Goal: Information Seeking & Learning: Check status

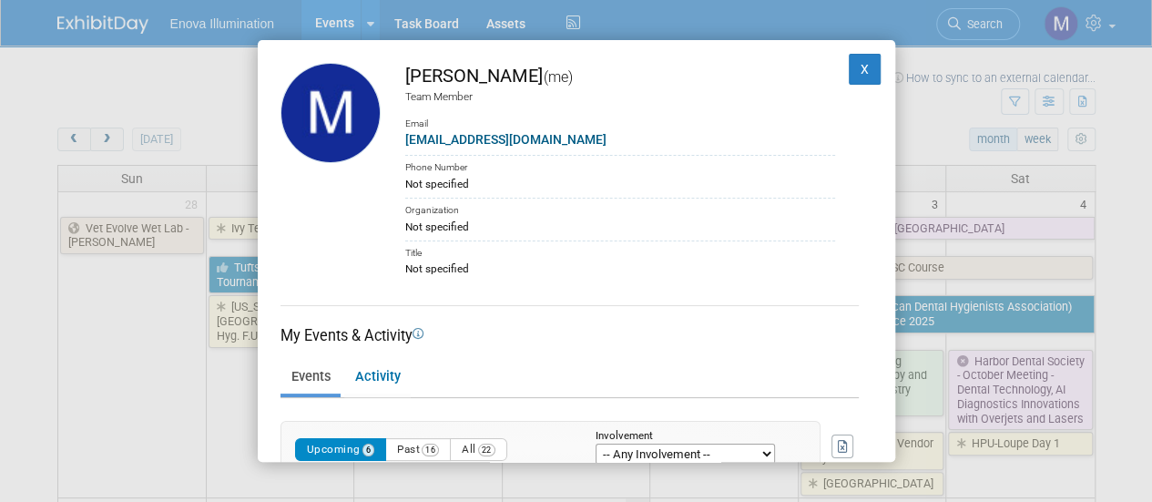
scroll to position [466, 0]
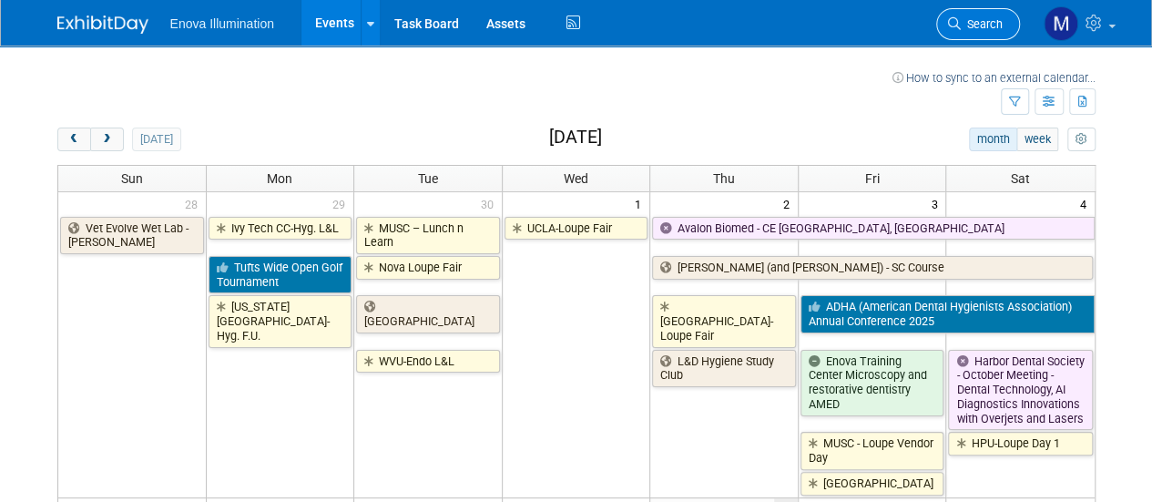
click at [988, 21] on span "Search" at bounding box center [982, 24] width 42 height 14
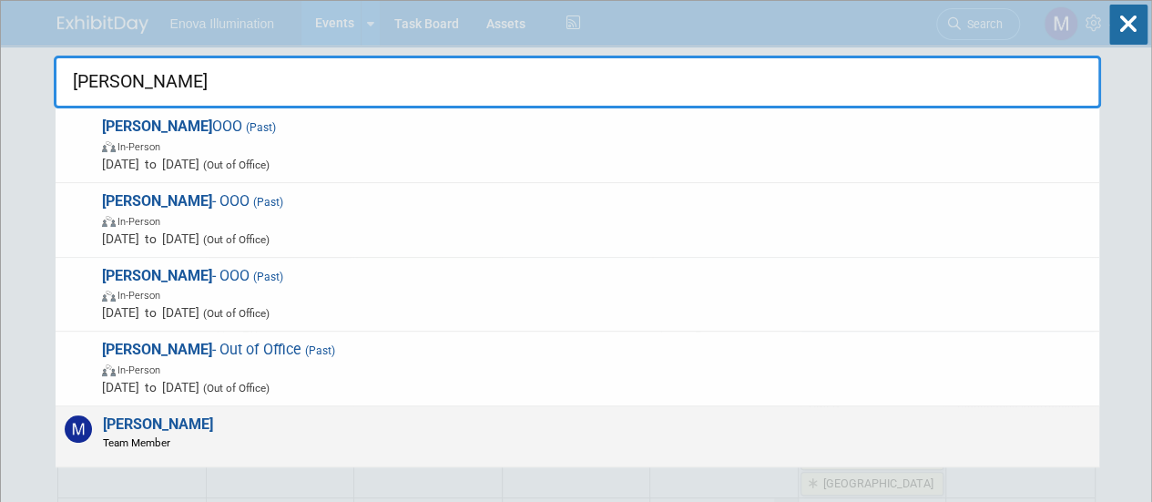
type input "[PERSON_NAME]"
click at [296, 422] on div "[PERSON_NAME] Team Member" at bounding box center [577, 436] width 1043 height 61
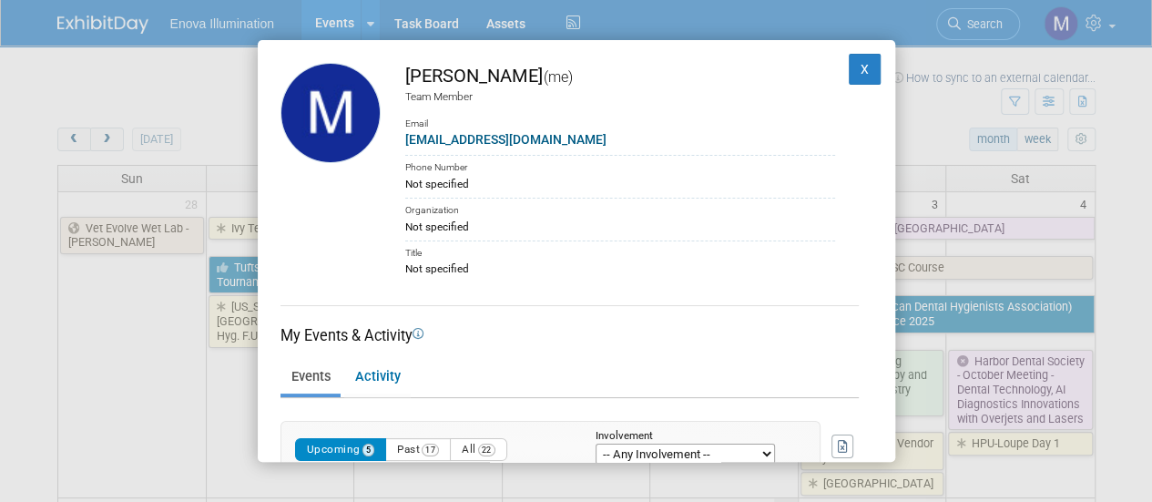
scroll to position [178, 0]
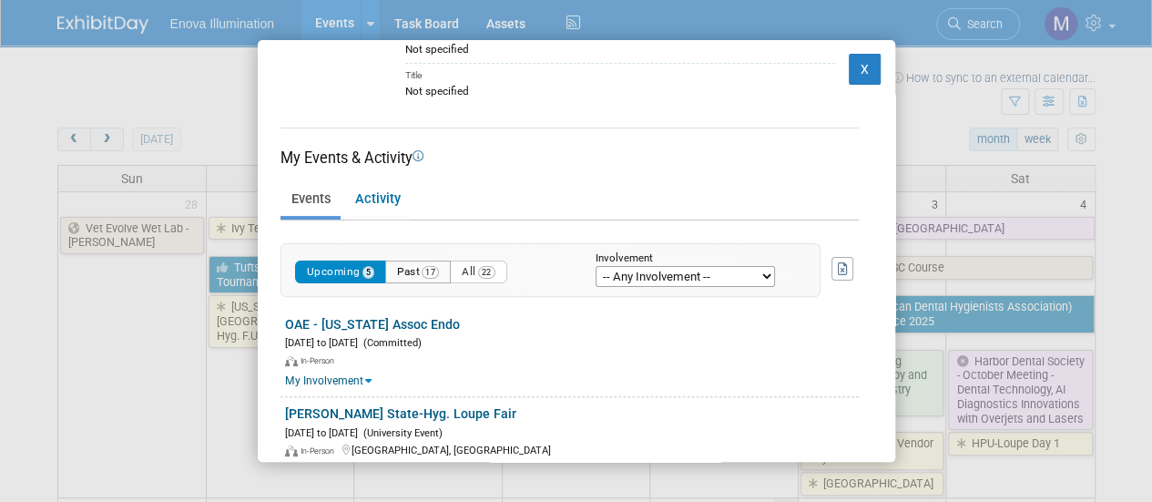
click at [413, 266] on button "Past 17" at bounding box center [418, 271] width 66 height 23
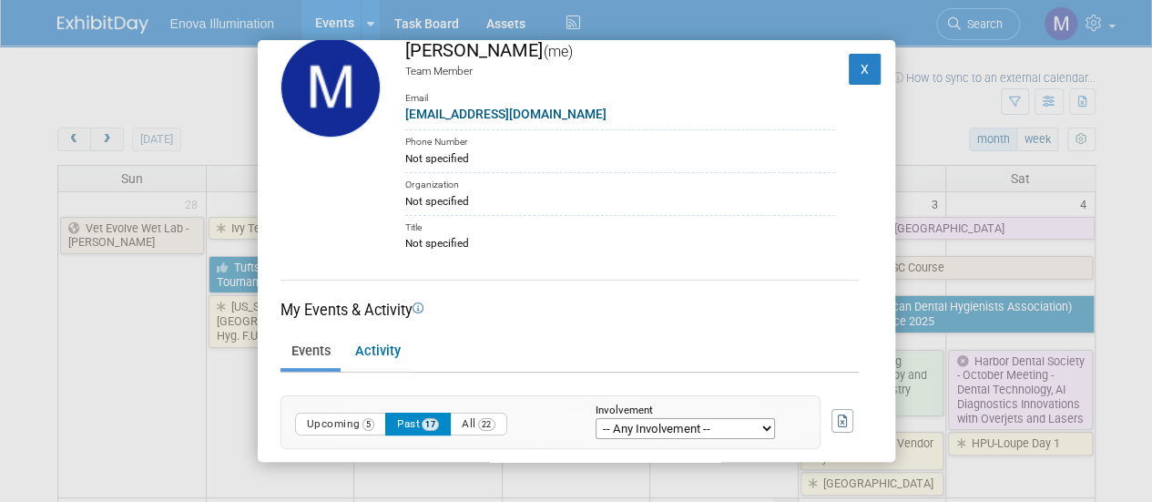
scroll to position [23, 0]
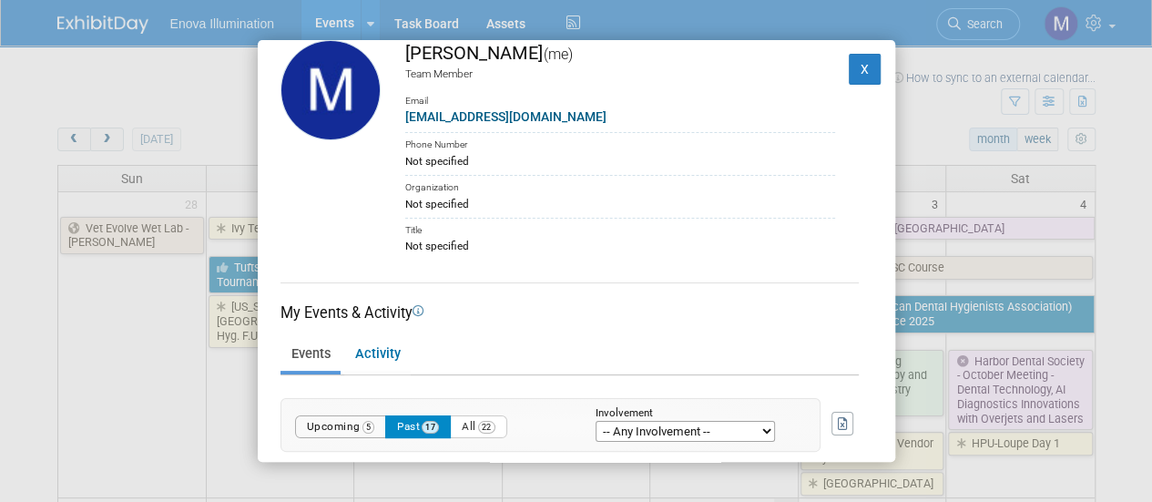
click at [346, 420] on button "Upcoming 5" at bounding box center [341, 426] width 92 height 23
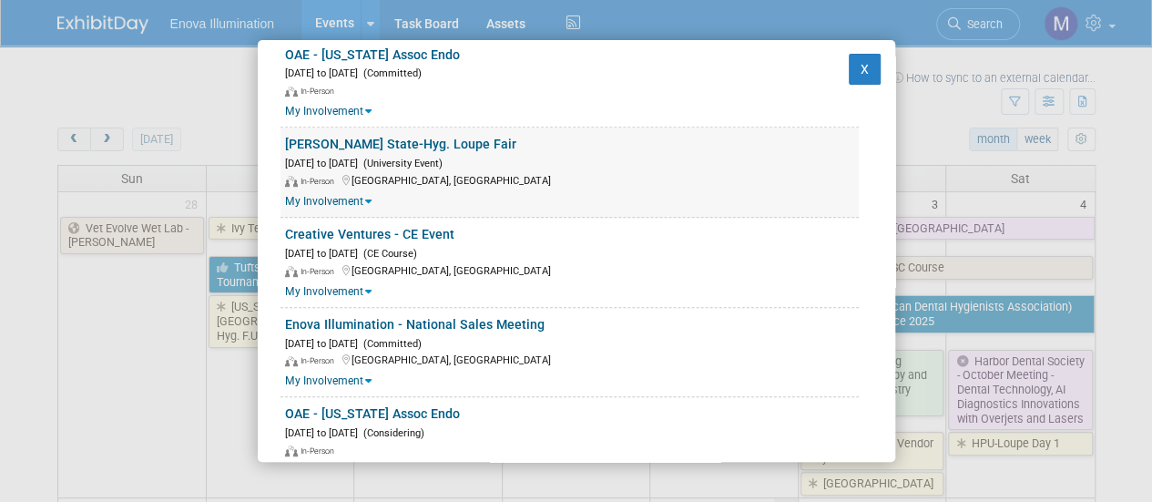
scroll to position [443, 0]
